Goal: Navigation & Orientation: Find specific page/section

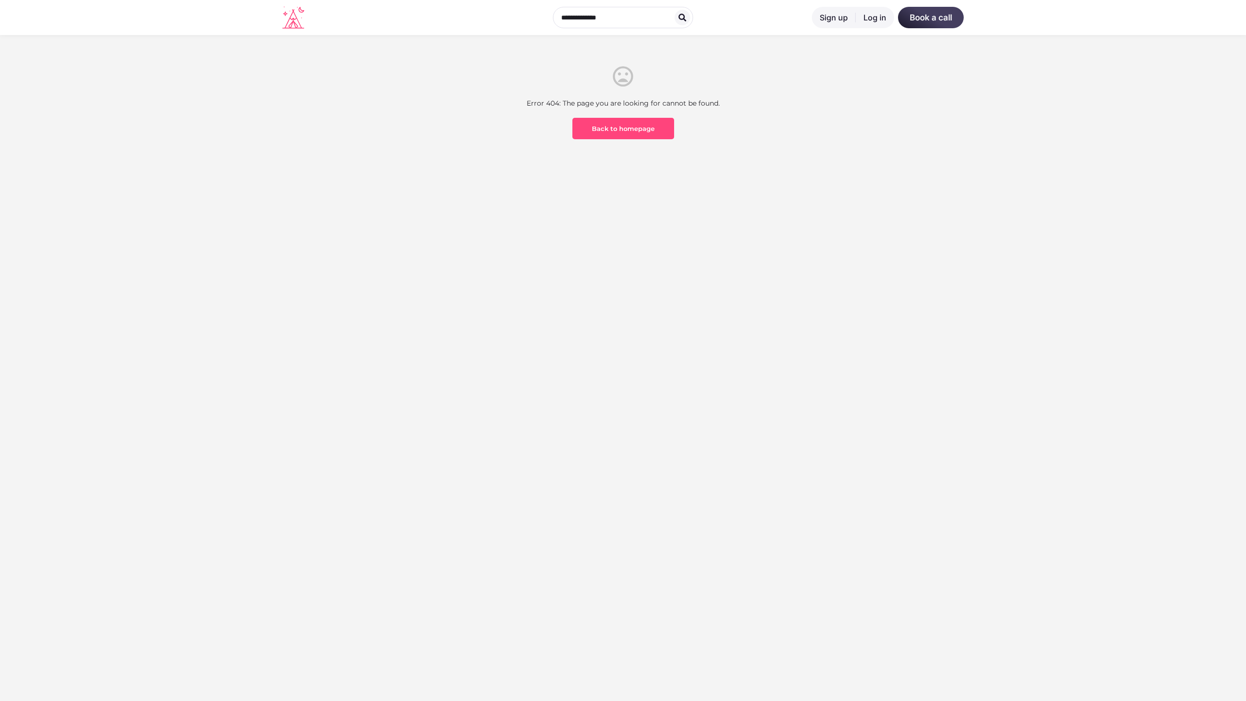
scroll to position [286, 0]
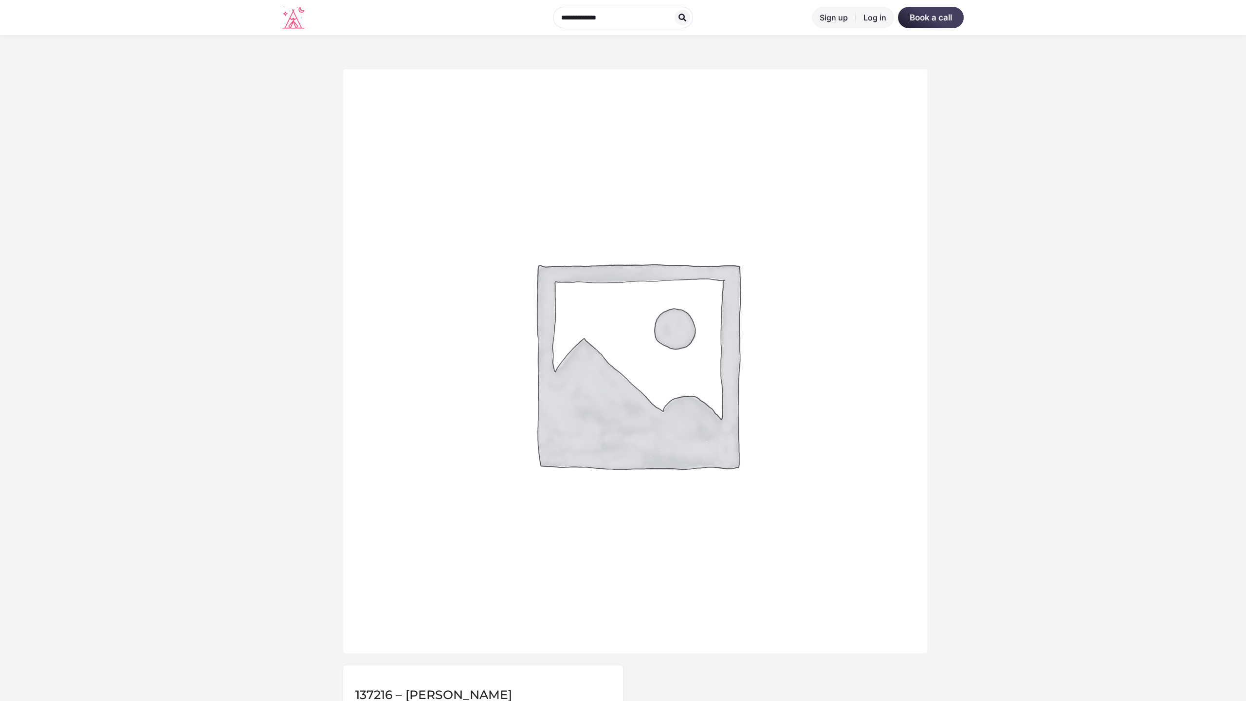
scroll to position [480, 0]
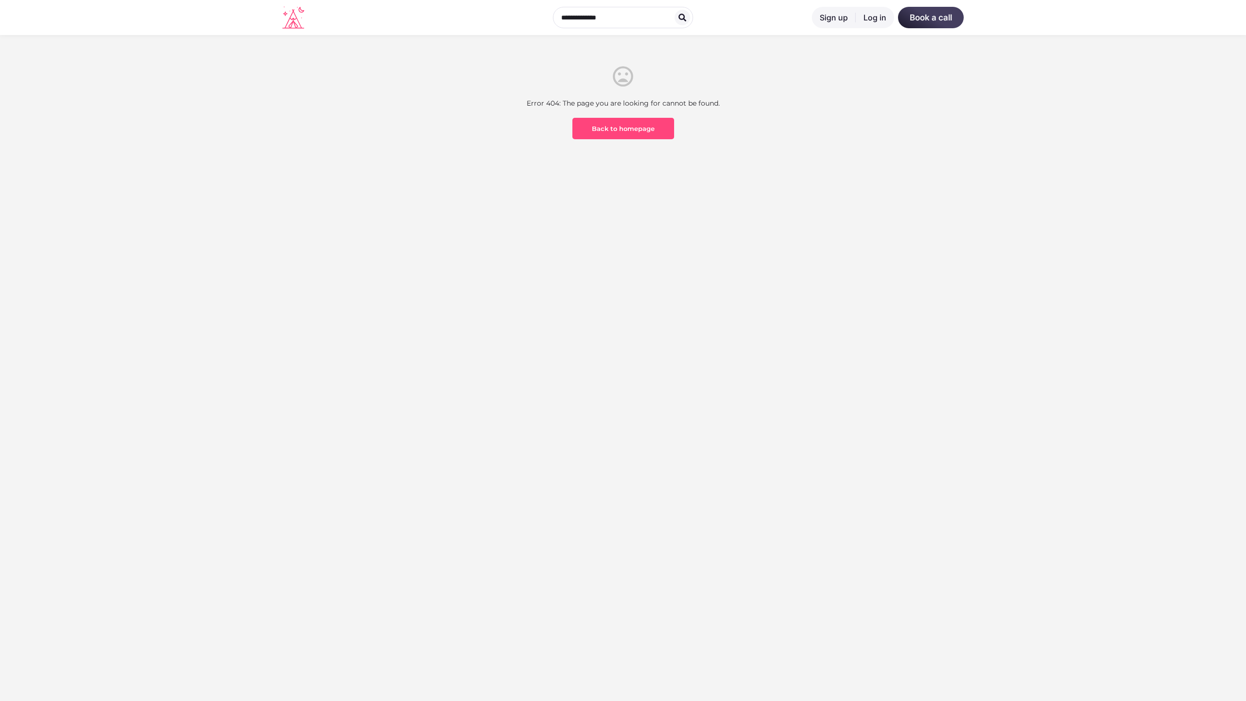
scroll to position [286, 0]
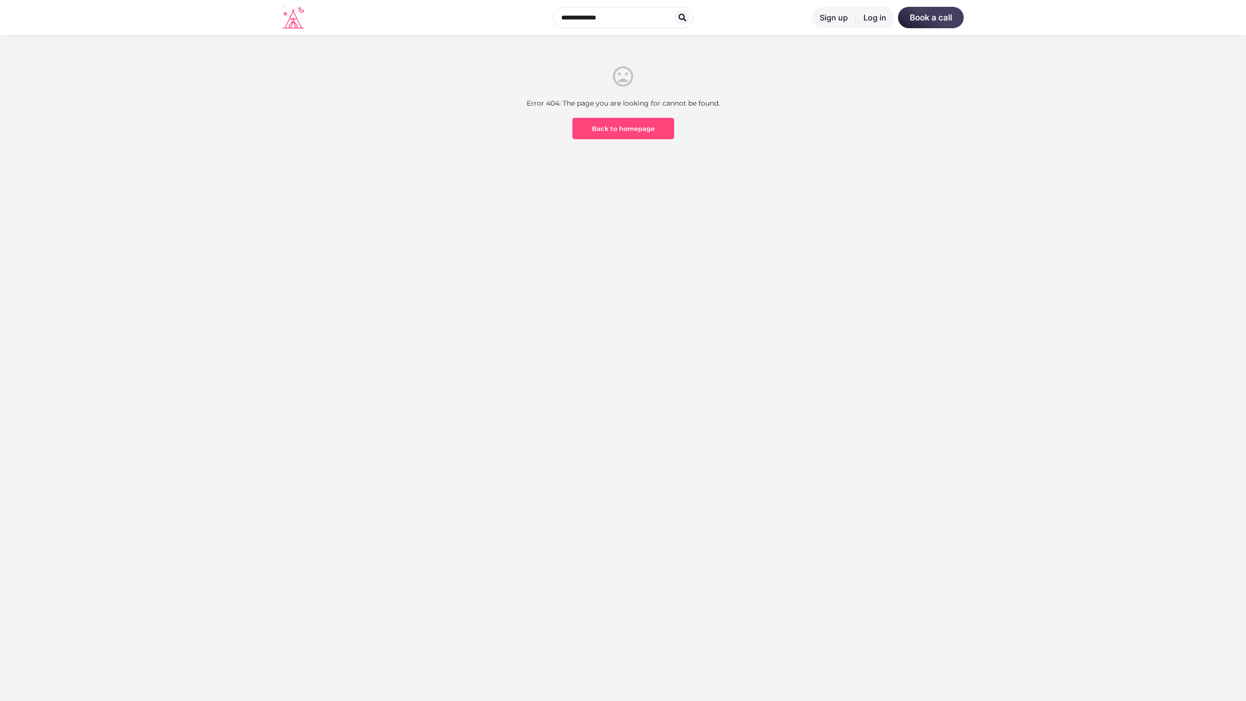
scroll to position [286, 0]
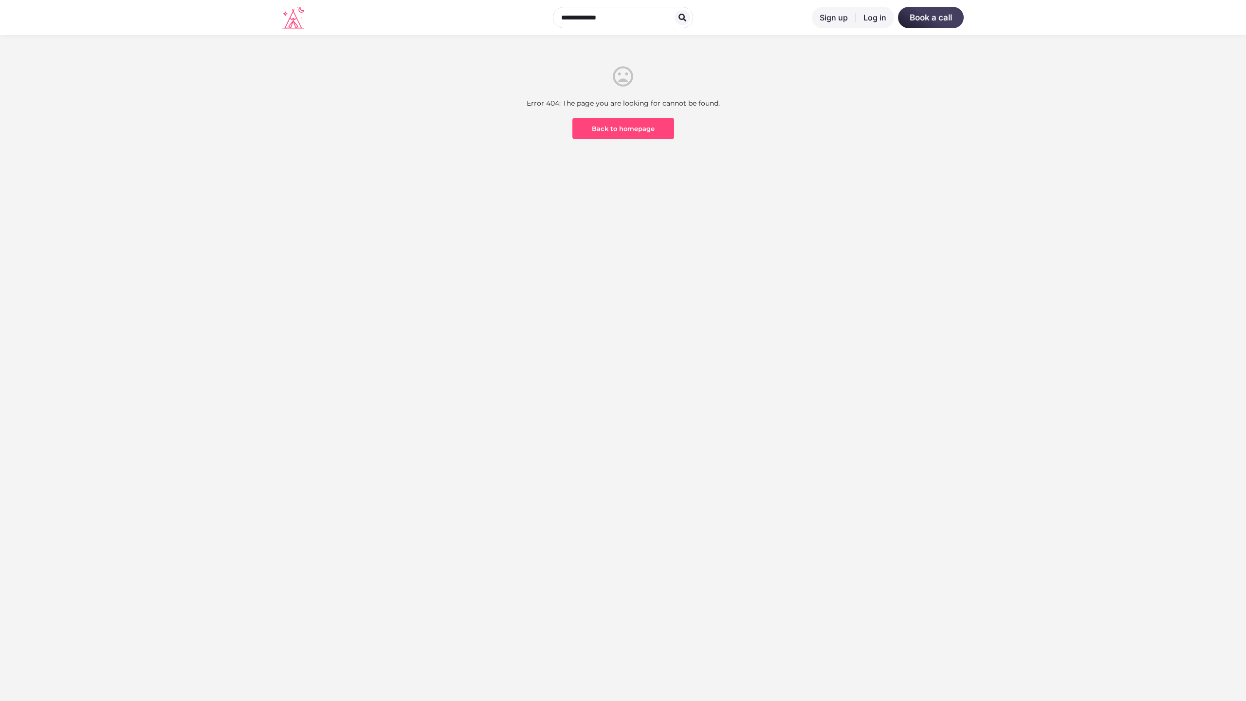
scroll to position [286, 0]
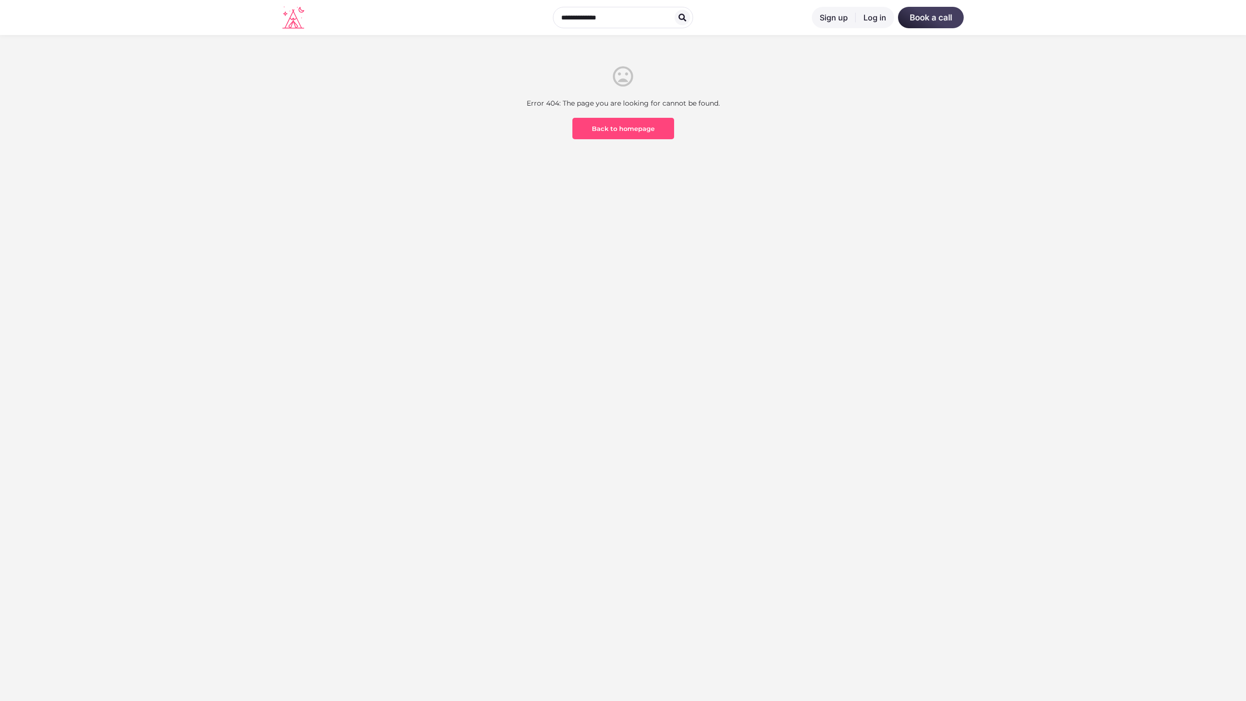
scroll to position [286, 0]
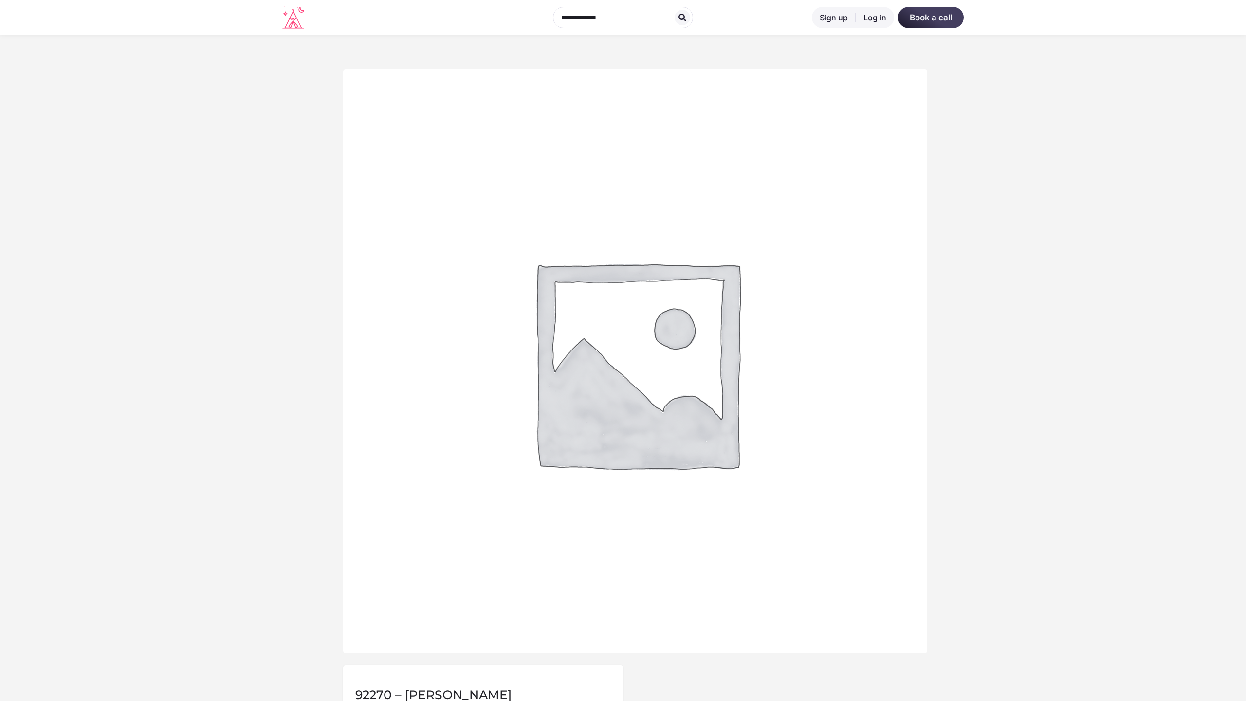
scroll to position [480, 0]
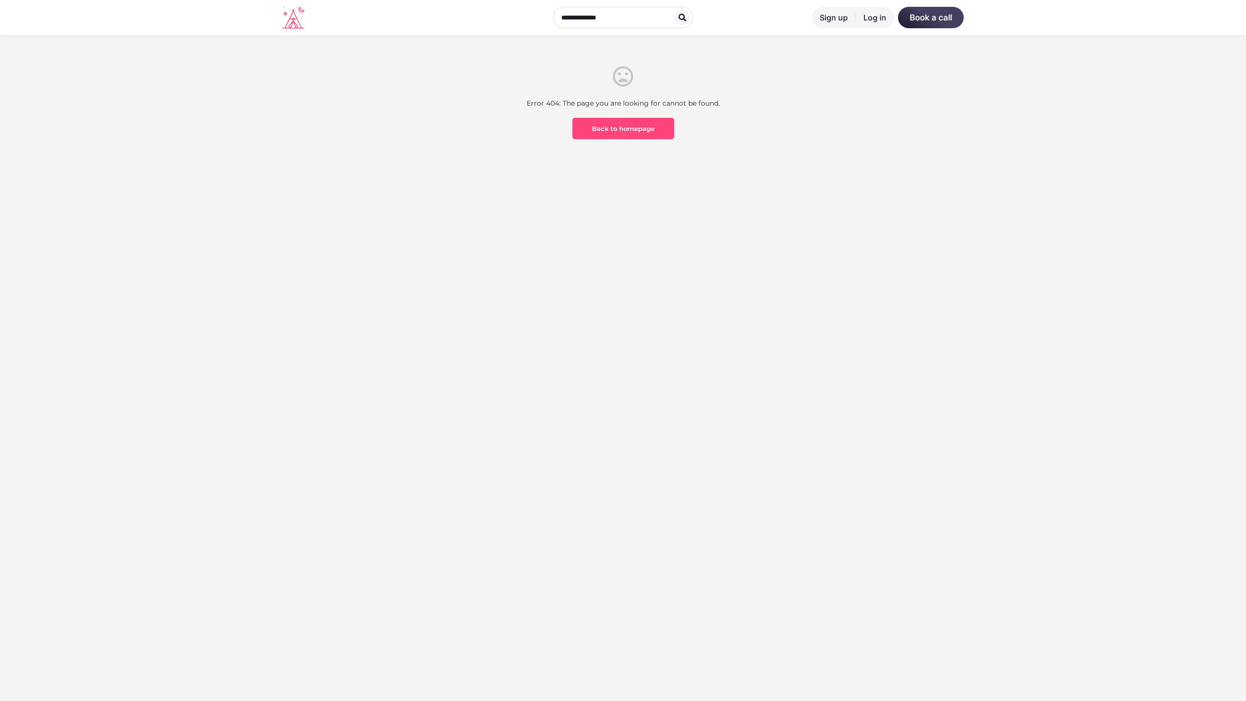
scroll to position [286, 0]
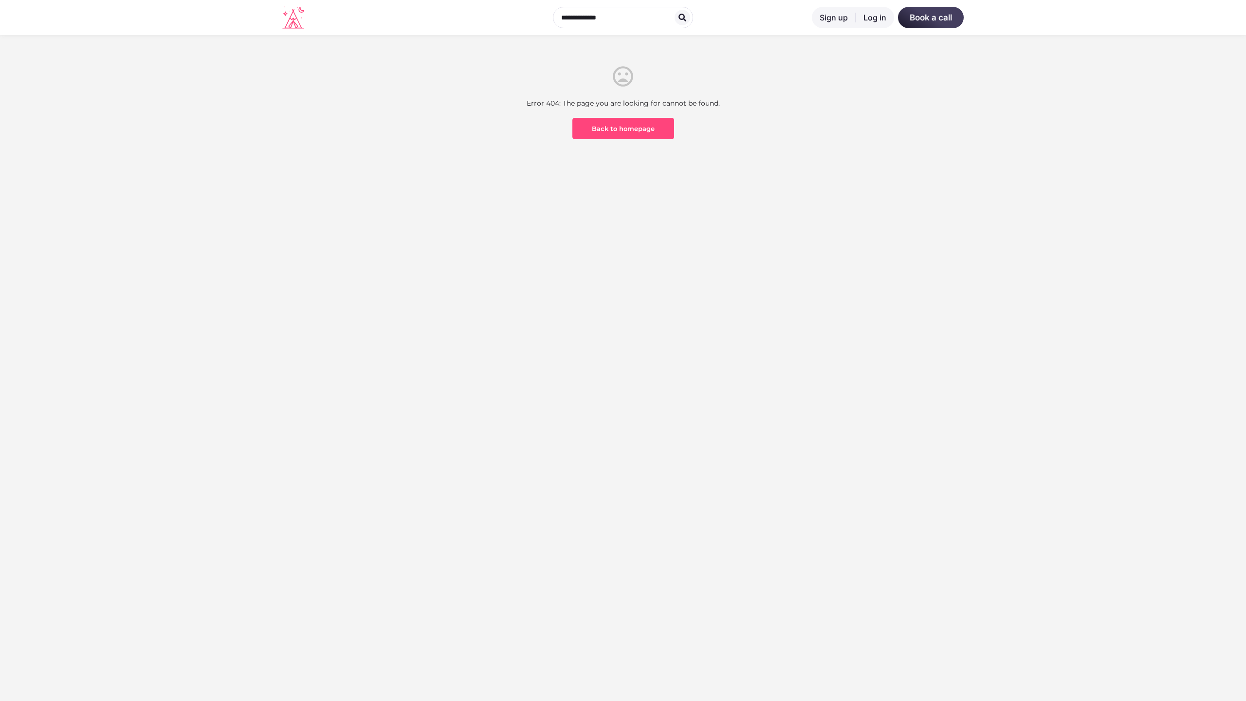
scroll to position [286, 0]
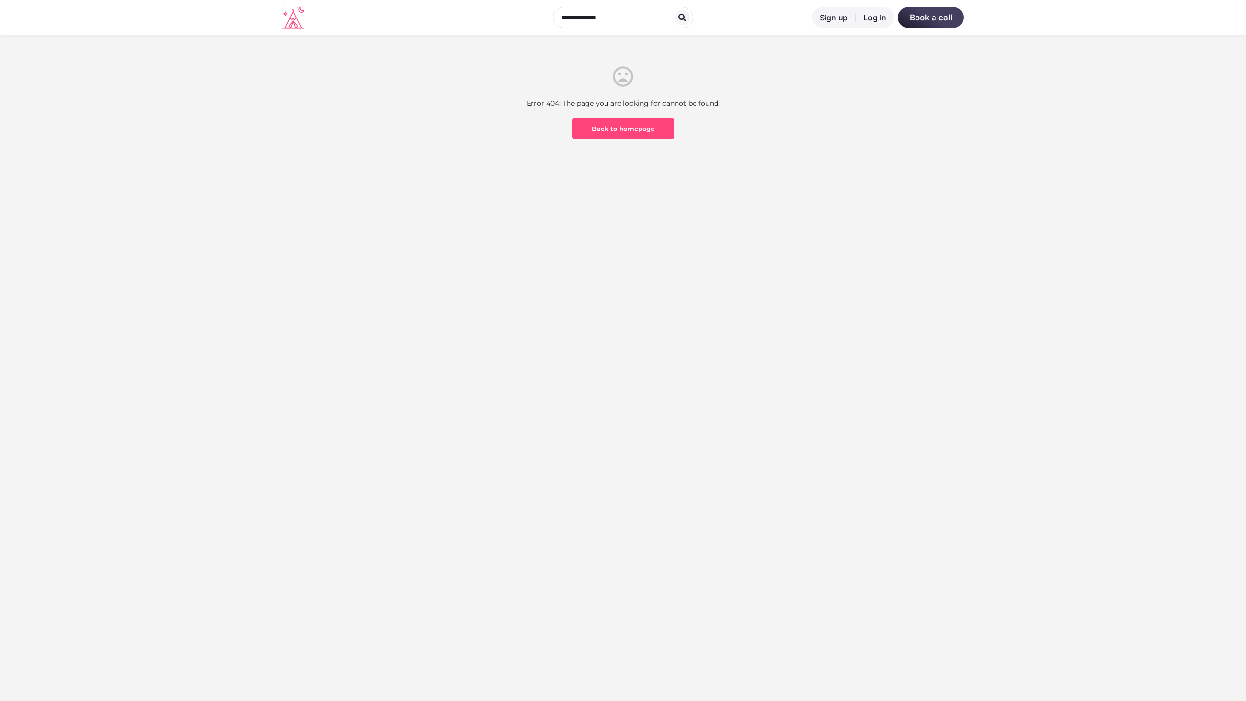
scroll to position [286, 0]
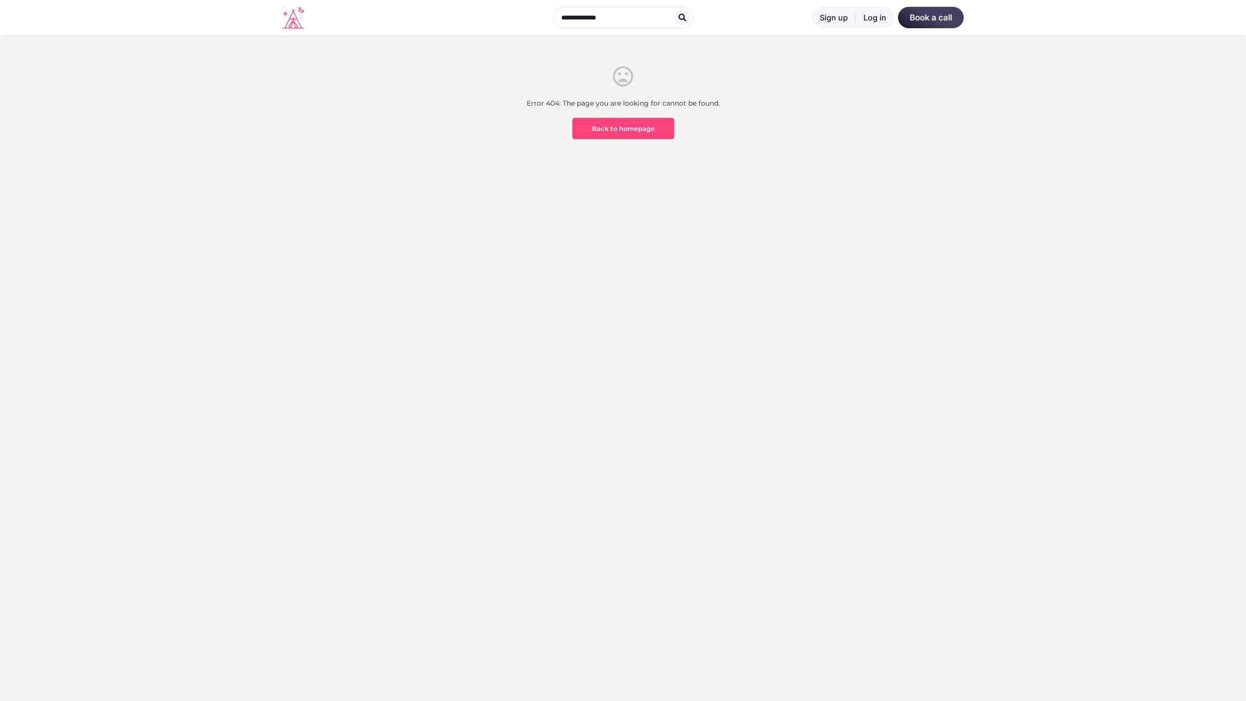
scroll to position [286, 0]
